Goal: Task Accomplishment & Management: Complete application form

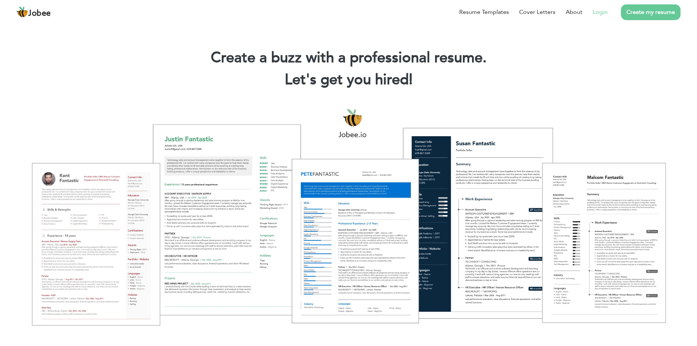
click at [600, 13] on link "Login" at bounding box center [600, 12] width 15 height 9
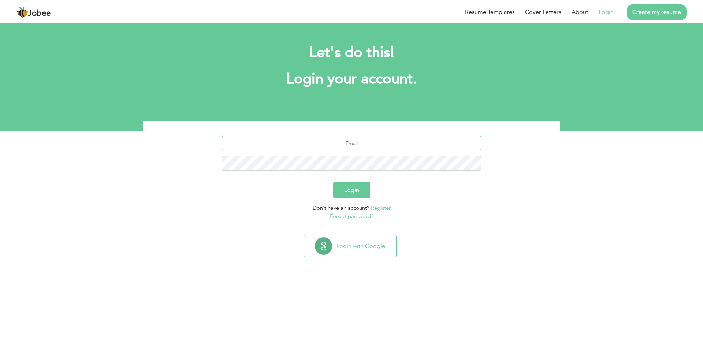
click at [363, 142] on input "text" at bounding box center [351, 143] width 259 height 15
type input "[EMAIL_ADDRESS][DOMAIN_NAME]"
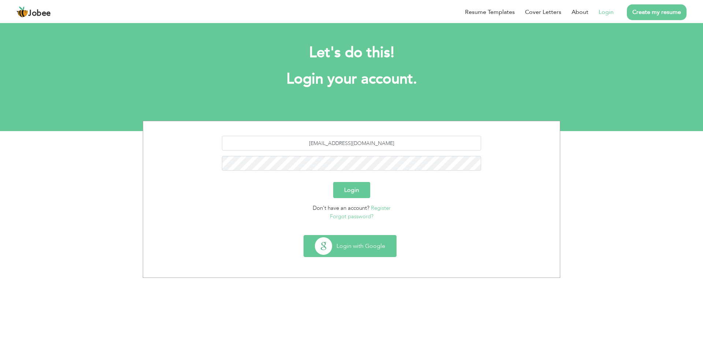
click at [348, 248] on button "Login with Google" at bounding box center [350, 245] width 92 height 21
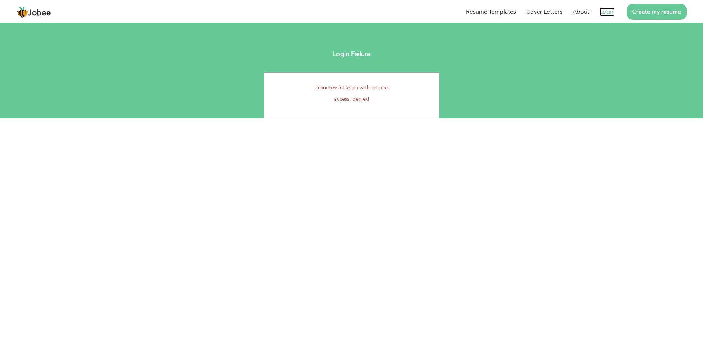
click at [611, 12] on link "Login" at bounding box center [606, 12] width 15 height 8
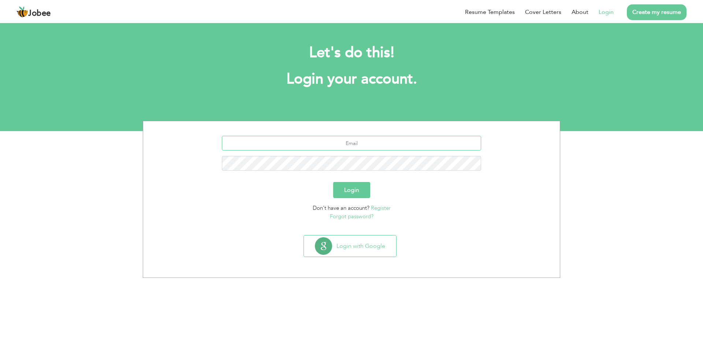
click at [351, 147] on input "text" at bounding box center [351, 143] width 259 height 15
type input "[EMAIL_ADDRESS][DOMAIN_NAME]"
click at [333, 182] on button "Login" at bounding box center [351, 190] width 37 height 16
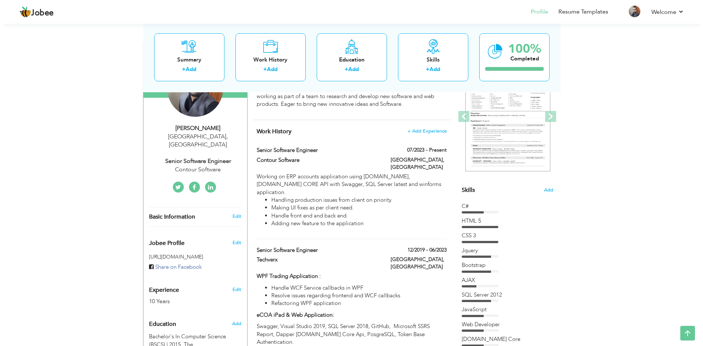
scroll to position [77, 0]
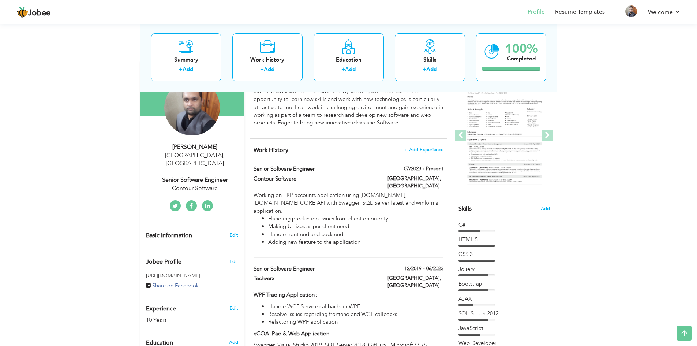
click at [463, 208] on span "Skills" at bounding box center [465, 209] width 13 height 8
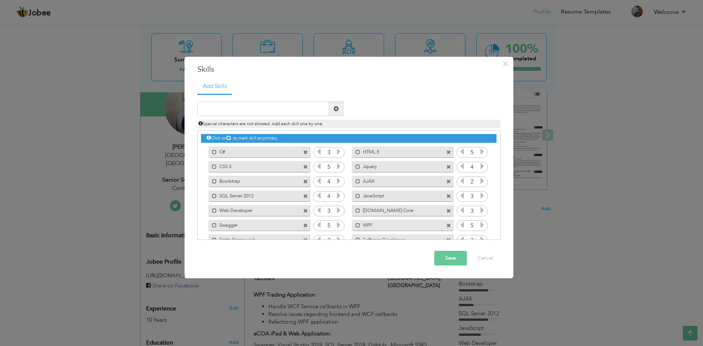
click at [304, 165] on span at bounding box center [305, 167] width 5 height 5
click at [448, 150] on span at bounding box center [448, 152] width 5 height 5
click at [303, 166] on span at bounding box center [305, 167] width 5 height 5
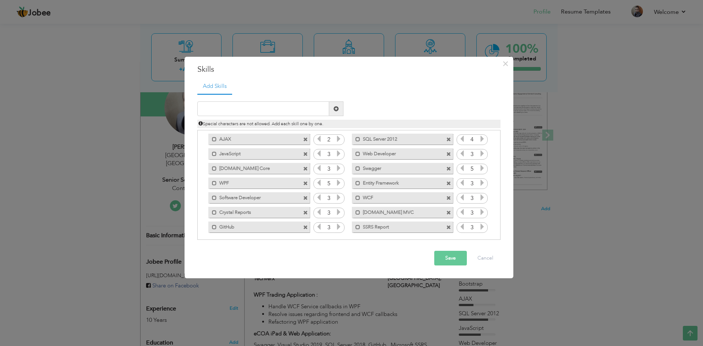
scroll to position [31, 0]
click at [305, 193] on span at bounding box center [305, 194] width 5 height 5
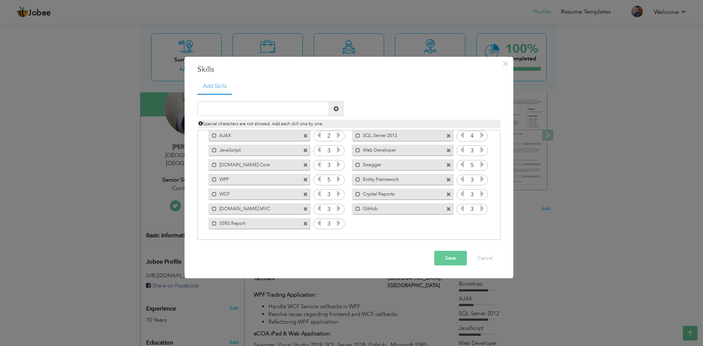
click at [305, 193] on span at bounding box center [305, 194] width 5 height 5
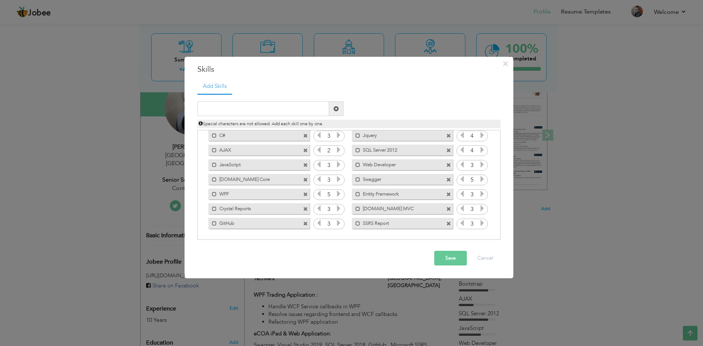
click at [304, 223] on span at bounding box center [305, 223] width 5 height 5
click at [298, 112] on input "text" at bounding box center [263, 108] width 132 height 15
click at [298, 112] on input "post" at bounding box center [263, 108] width 132 height 15
click at [224, 107] on input "post" at bounding box center [263, 108] width 132 height 15
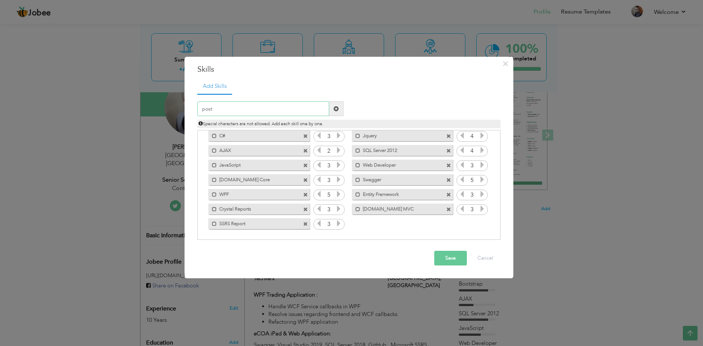
click at [224, 107] on input "post" at bounding box center [263, 108] width 132 height 15
paste input "gresql"
type input "postgresql"
click at [335, 109] on span at bounding box center [335, 108] width 5 height 5
click at [479, 225] on icon at bounding box center [482, 223] width 7 height 7
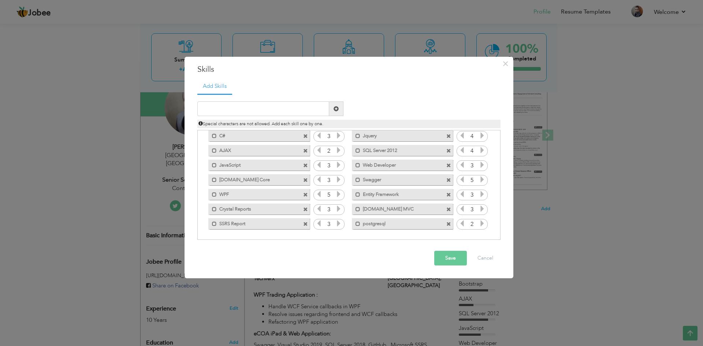
click at [479, 225] on icon at bounding box center [482, 223] width 7 height 7
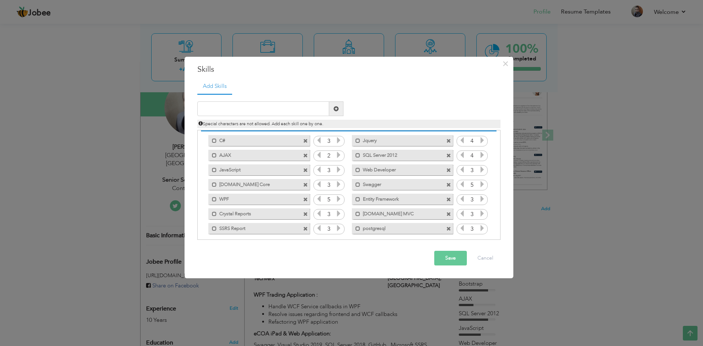
scroll to position [16, 0]
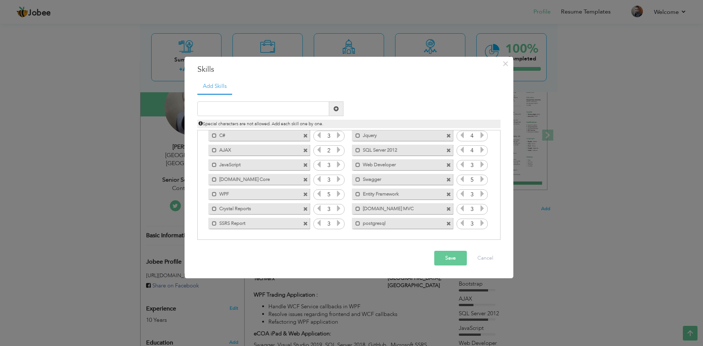
click at [448, 149] on span at bounding box center [448, 150] width 5 height 5
click at [275, 116] on input "text" at bounding box center [263, 108] width 132 height 15
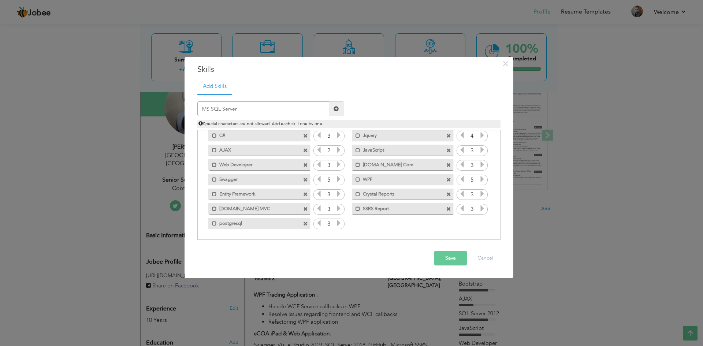
type input "MS SQL Server"
click at [333, 109] on span at bounding box center [335, 108] width 5 height 5
click at [479, 223] on icon at bounding box center [482, 223] width 7 height 7
click at [319, 180] on icon at bounding box center [318, 179] width 7 height 7
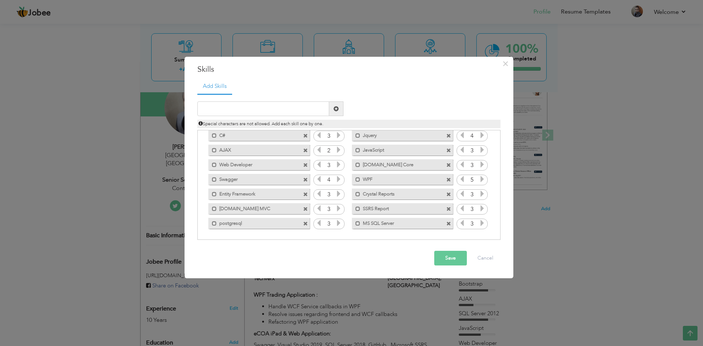
click at [319, 180] on icon at bounding box center [318, 179] width 7 height 7
click at [460, 180] on icon at bounding box center [462, 179] width 7 height 7
click at [462, 135] on icon at bounding box center [462, 135] width 7 height 7
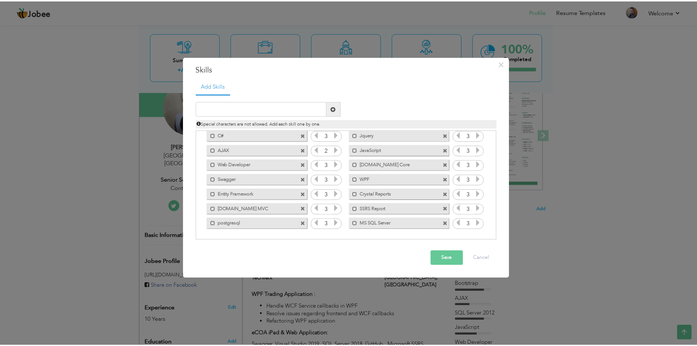
scroll to position [0, 0]
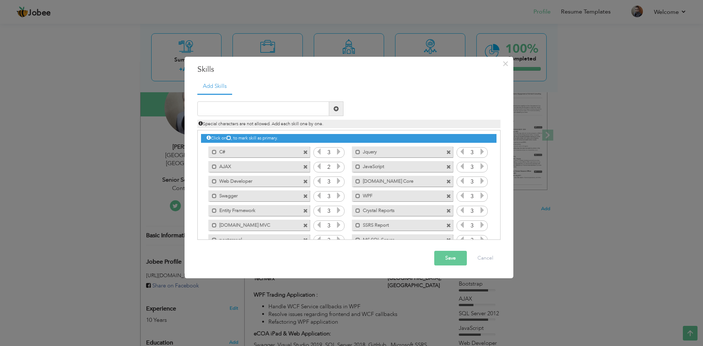
click at [378, 190] on label "WPF" at bounding box center [397, 194] width 74 height 9
click at [448, 256] on button "Save" at bounding box center [450, 258] width 33 height 15
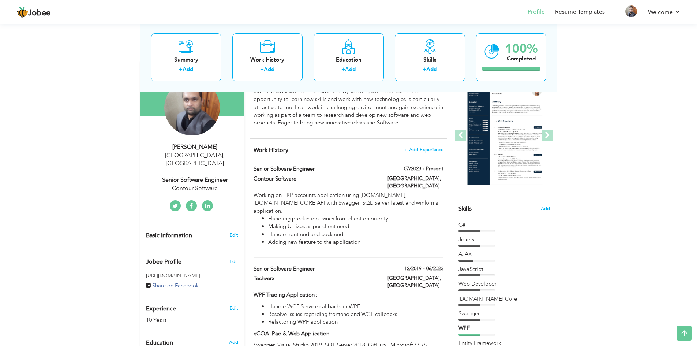
click at [461, 207] on span "Skills" at bounding box center [465, 209] width 13 height 8
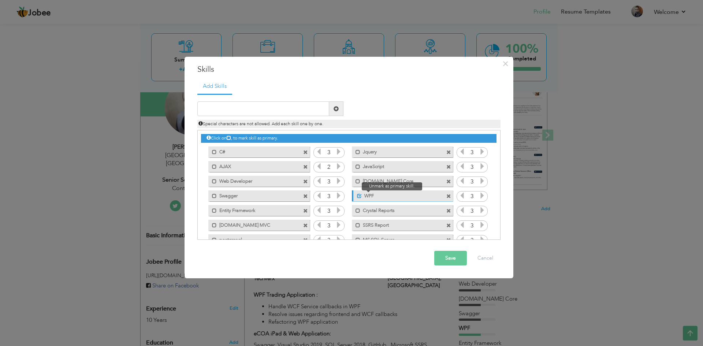
click at [358, 195] on span at bounding box center [359, 196] width 5 height 5
click at [447, 255] on button "Save" at bounding box center [450, 258] width 33 height 15
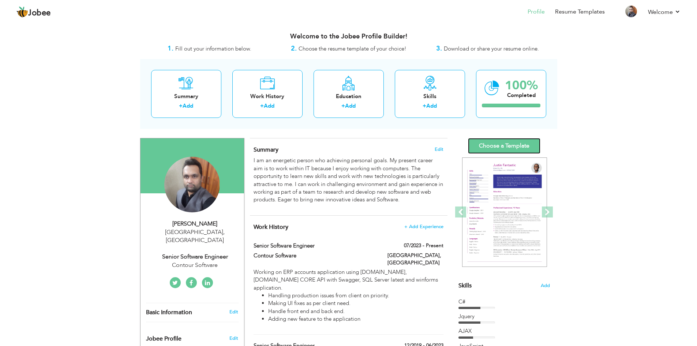
click at [517, 144] on link "Choose a Template" at bounding box center [504, 146] width 72 height 16
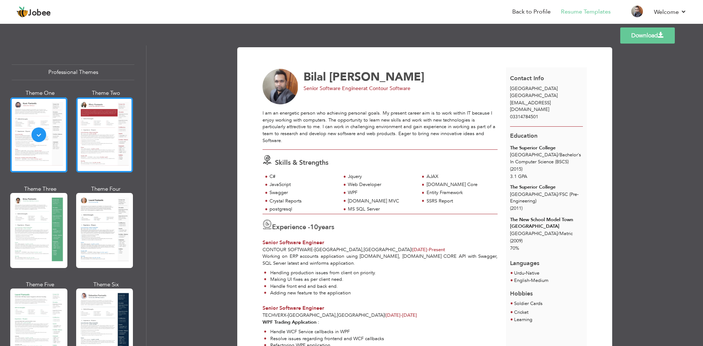
click at [106, 133] on div at bounding box center [104, 134] width 57 height 75
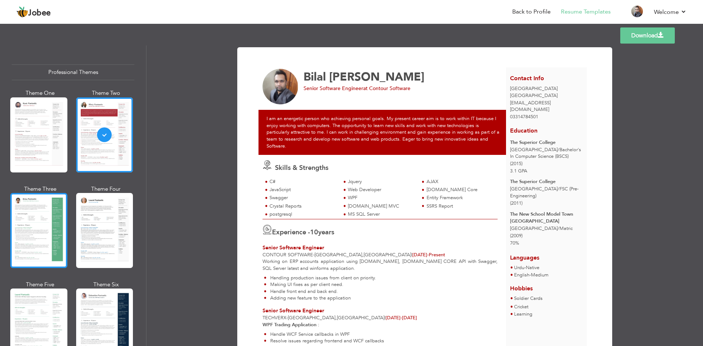
click at [32, 218] on div at bounding box center [38, 230] width 57 height 75
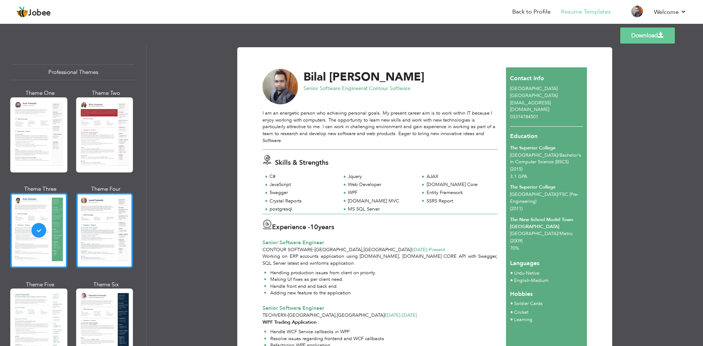
click at [121, 224] on div at bounding box center [104, 230] width 57 height 75
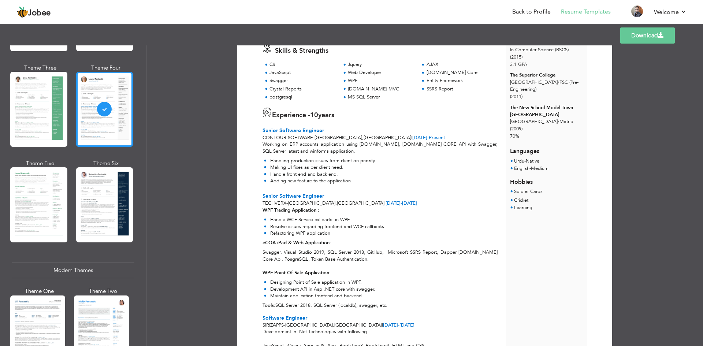
scroll to position [113, 0]
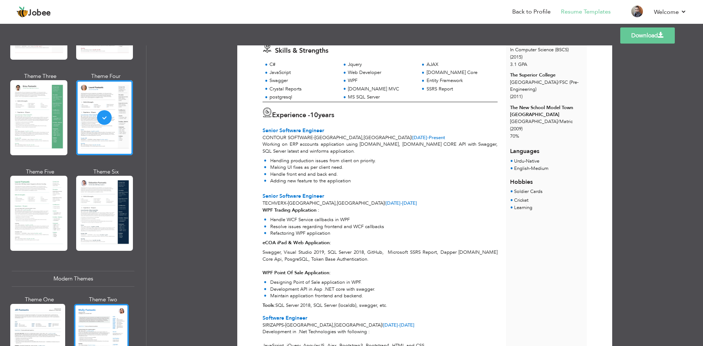
click at [100, 329] on div at bounding box center [101, 340] width 55 height 72
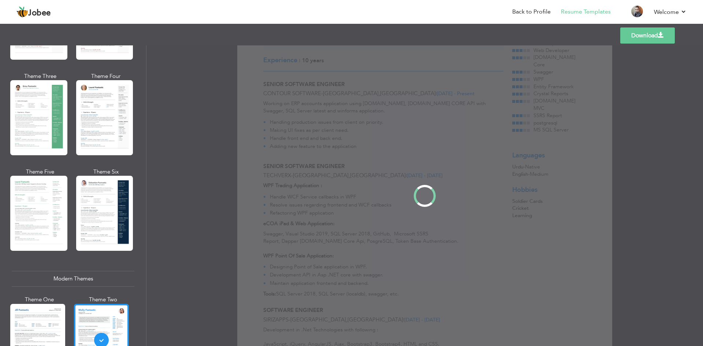
scroll to position [0, 0]
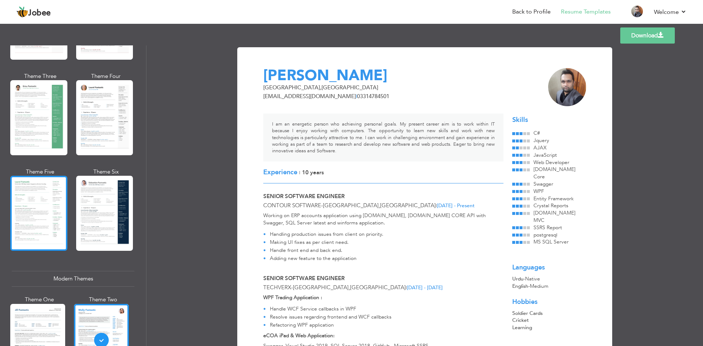
click at [42, 207] on div at bounding box center [38, 213] width 57 height 75
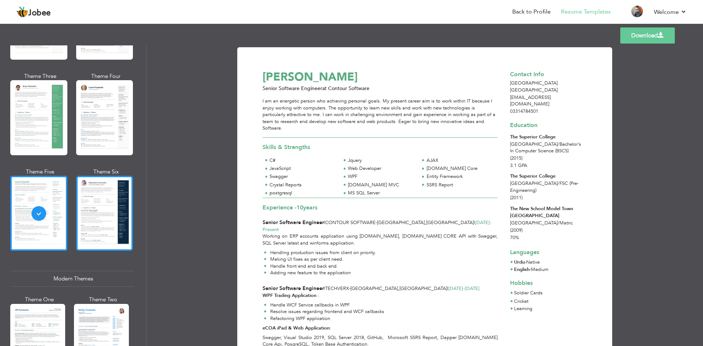
click at [111, 212] on div at bounding box center [104, 213] width 57 height 75
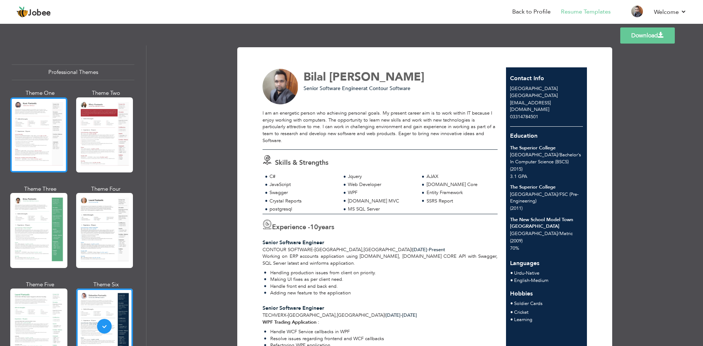
click at [45, 128] on div at bounding box center [38, 134] width 57 height 75
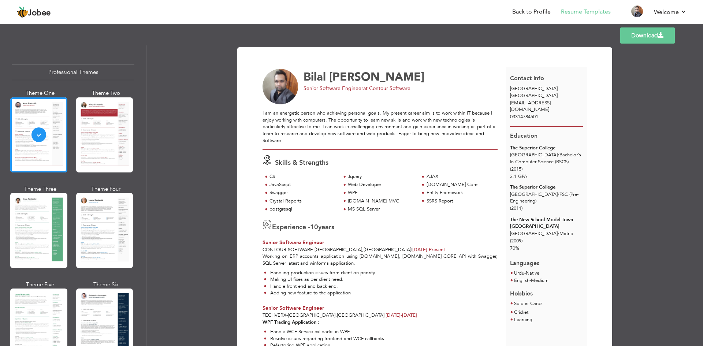
click at [651, 35] on link "Download" at bounding box center [647, 35] width 55 height 16
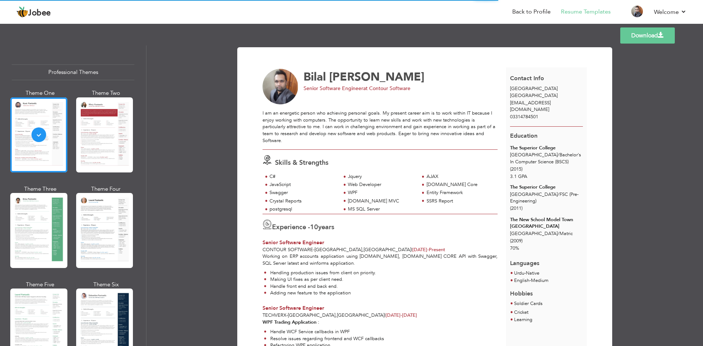
click at [651, 35] on link "Download" at bounding box center [647, 35] width 55 height 16
